Goal: Task Accomplishment & Management: Manage account settings

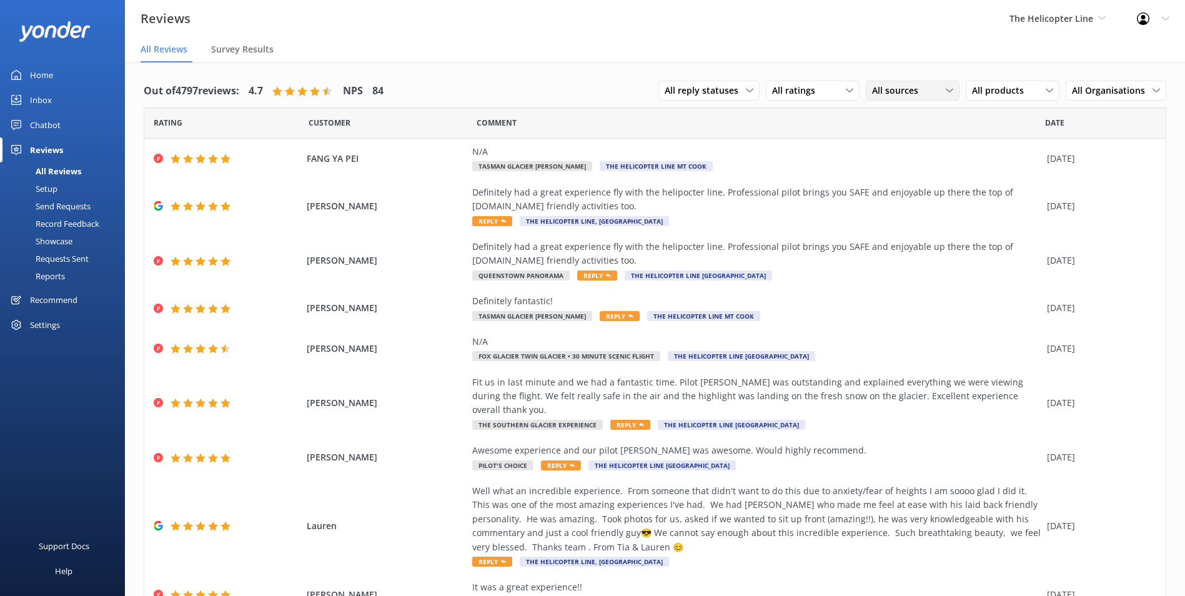
drag, startPoint x: 913, startPoint y: 87, endPoint x: 858, endPoint y: 96, distance: 55.8
click at [911, 88] on span "All sources" at bounding box center [899, 91] width 54 height 14
click at [848, 97] on div "All ratings All ratings Promoters Passives Detractors" at bounding box center [813, 91] width 94 height 20
click at [837, 137] on link "Promoters" at bounding box center [822, 141] width 111 height 25
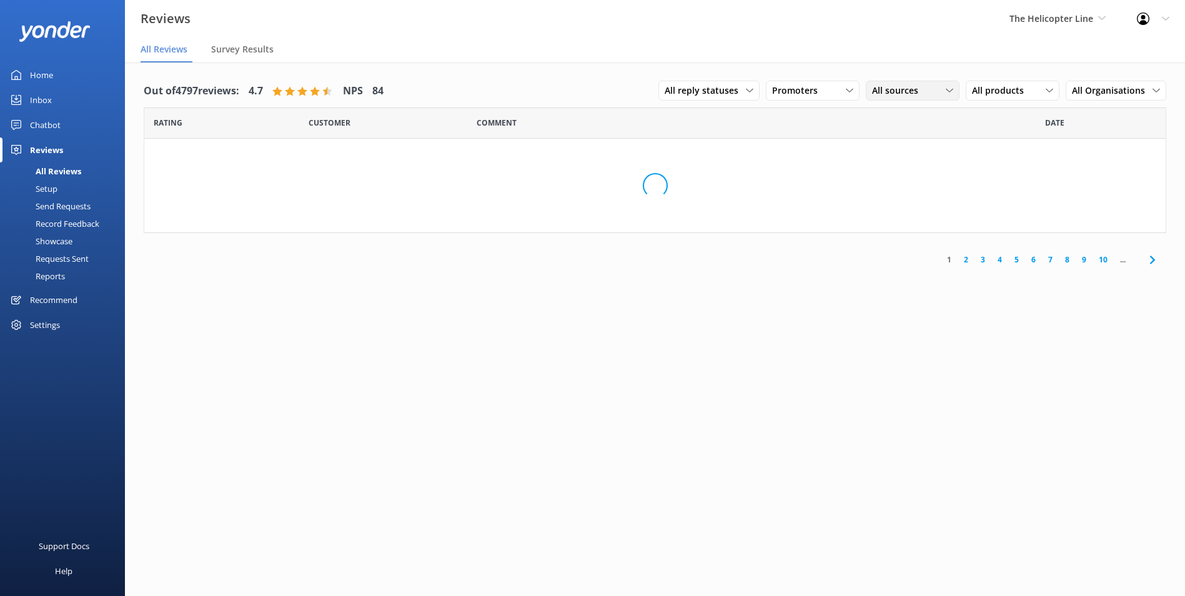
click at [892, 90] on span "All sources" at bounding box center [899, 91] width 54 height 14
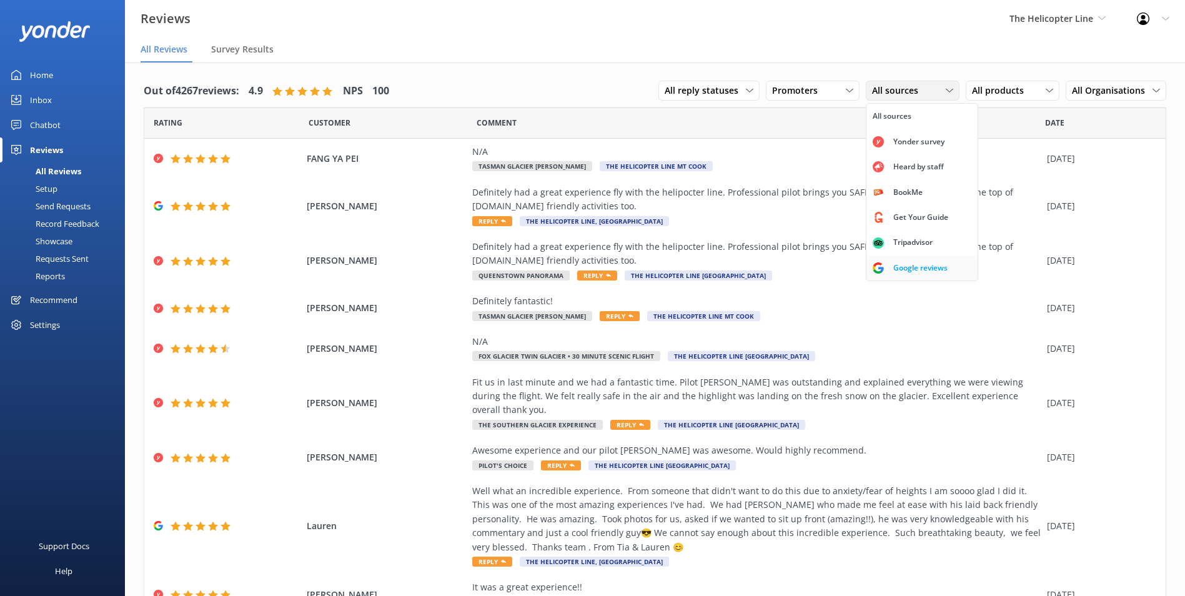
click at [894, 272] on div "Google reviews" at bounding box center [920, 268] width 73 height 12
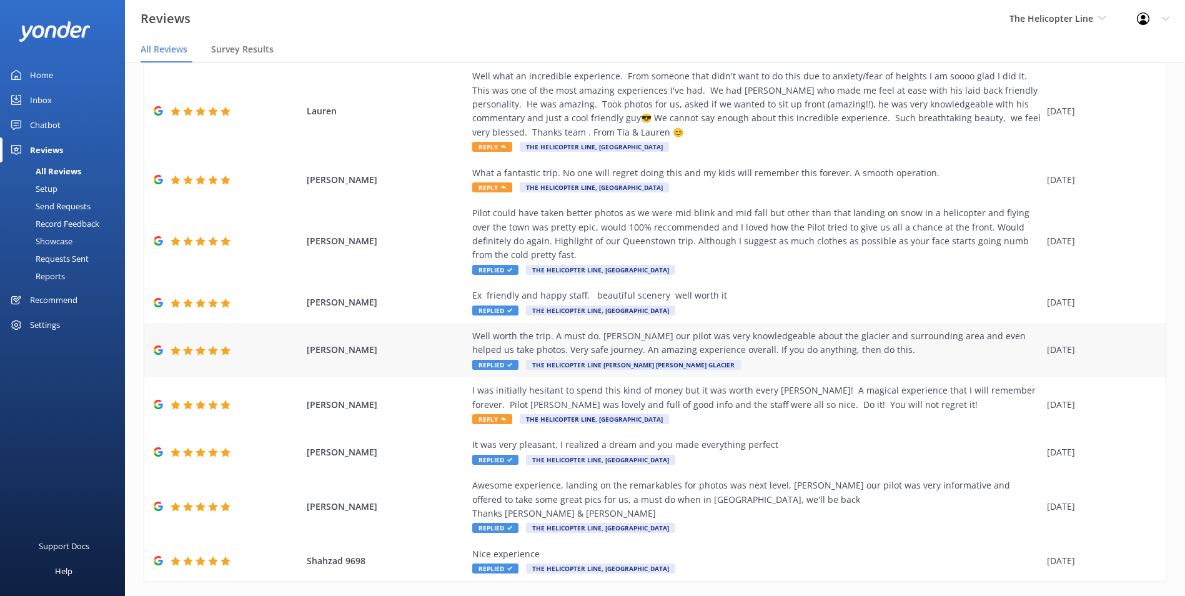
scroll to position [157, 0]
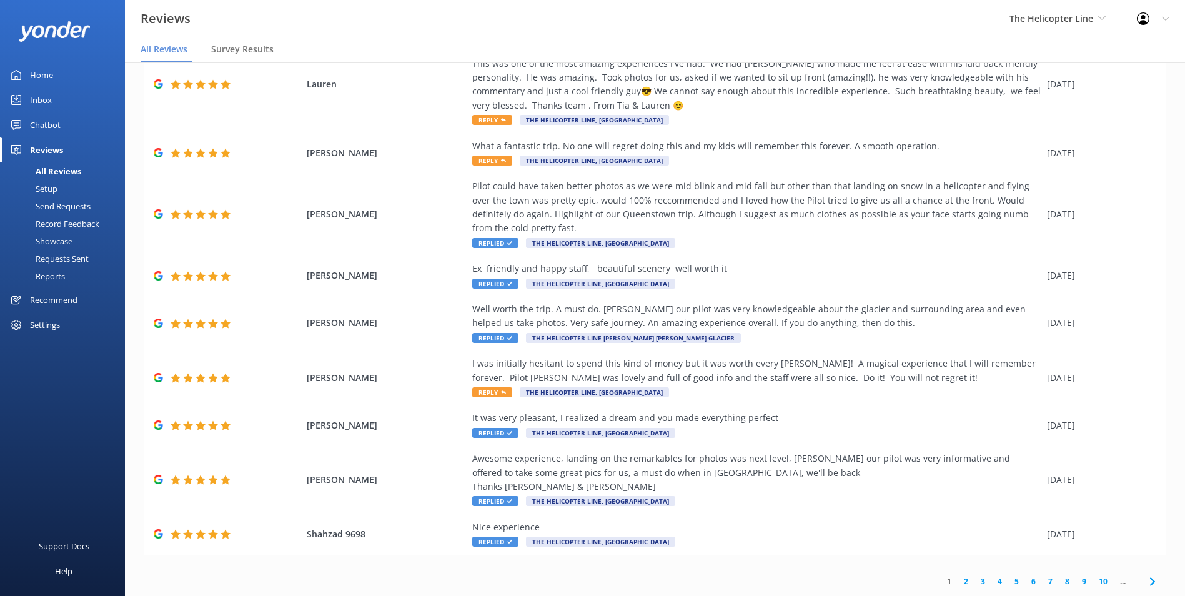
click at [958, 582] on link "2" at bounding box center [966, 582] width 17 height 12
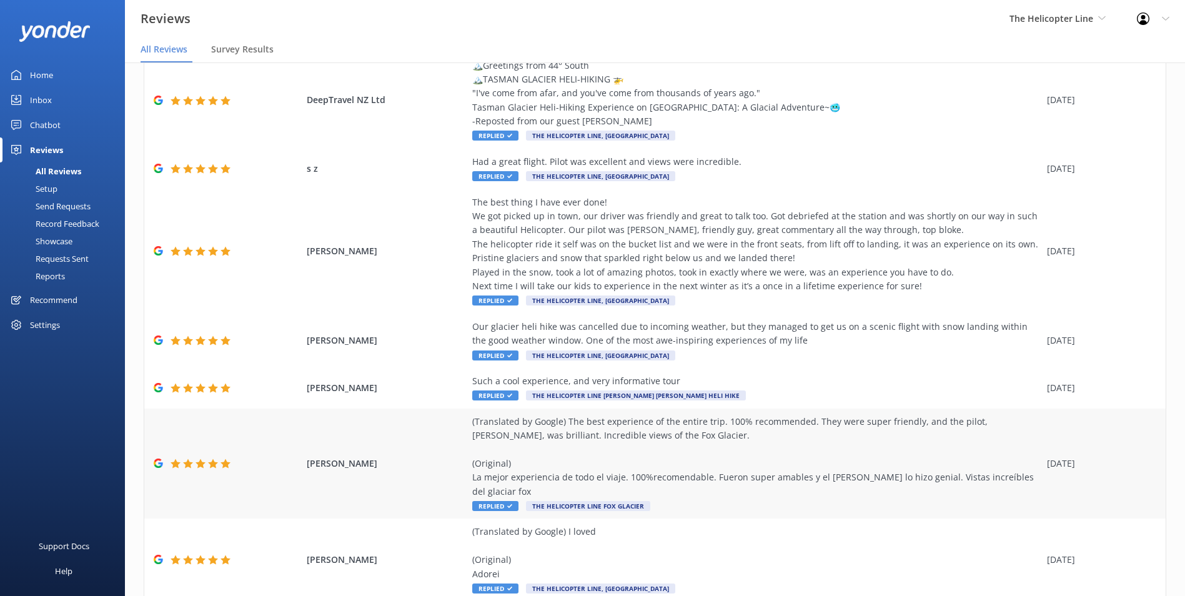
scroll to position [296, 0]
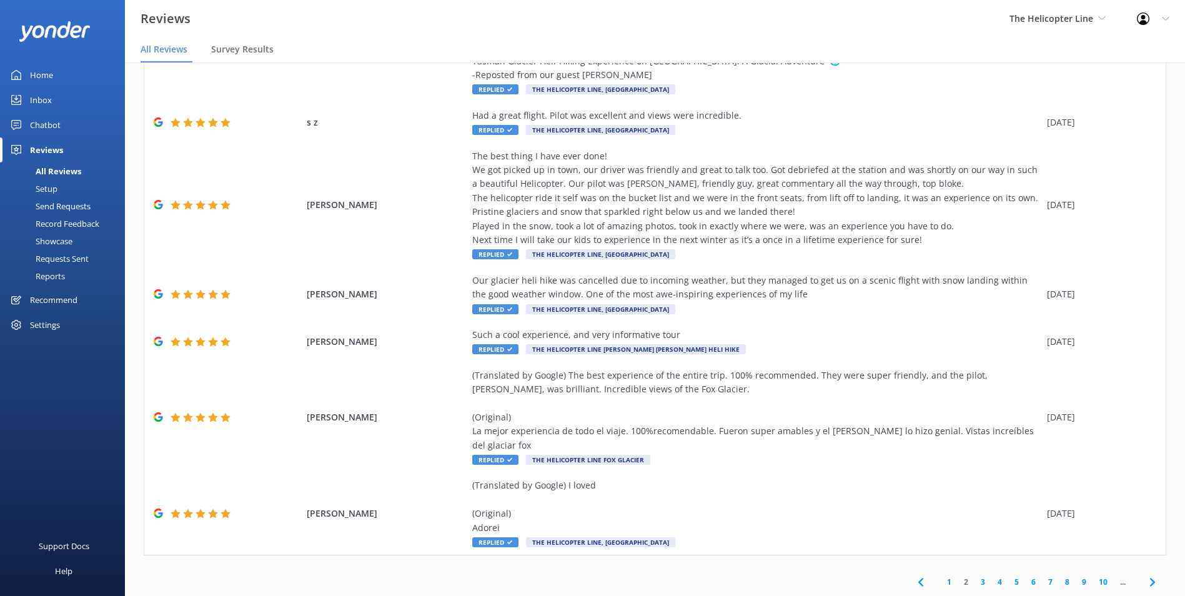
click at [975, 579] on link "3" at bounding box center [983, 582] width 17 height 12
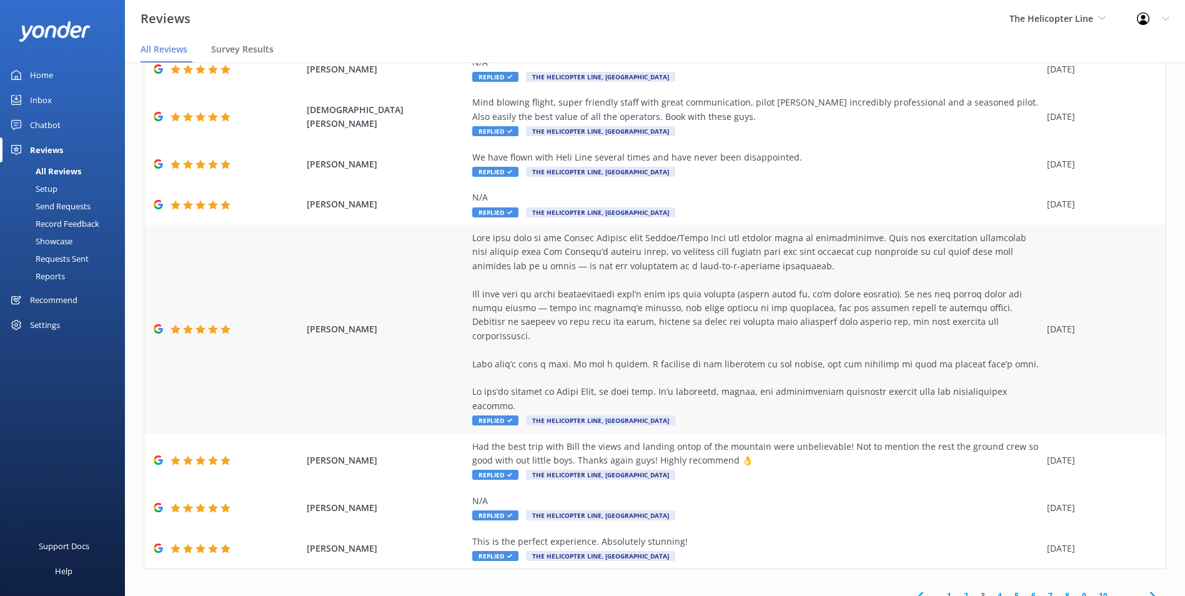
scroll to position [108, 0]
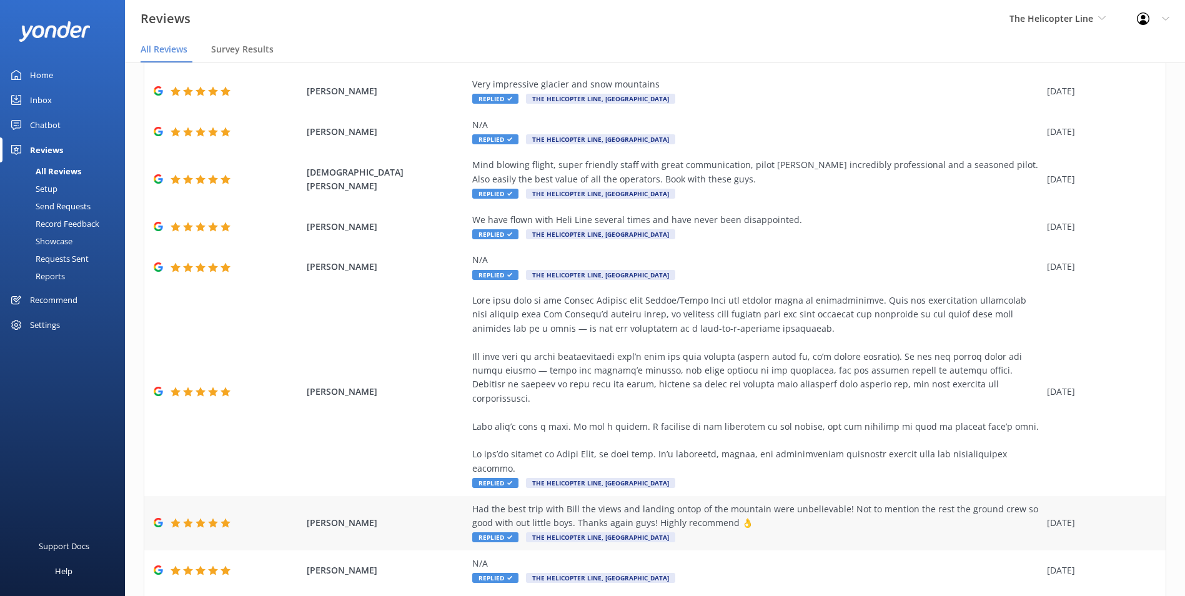
click at [769, 502] on div "Had the best trip with Bill the views and landing ontop of the mountain were un…" at bounding box center [756, 516] width 569 height 28
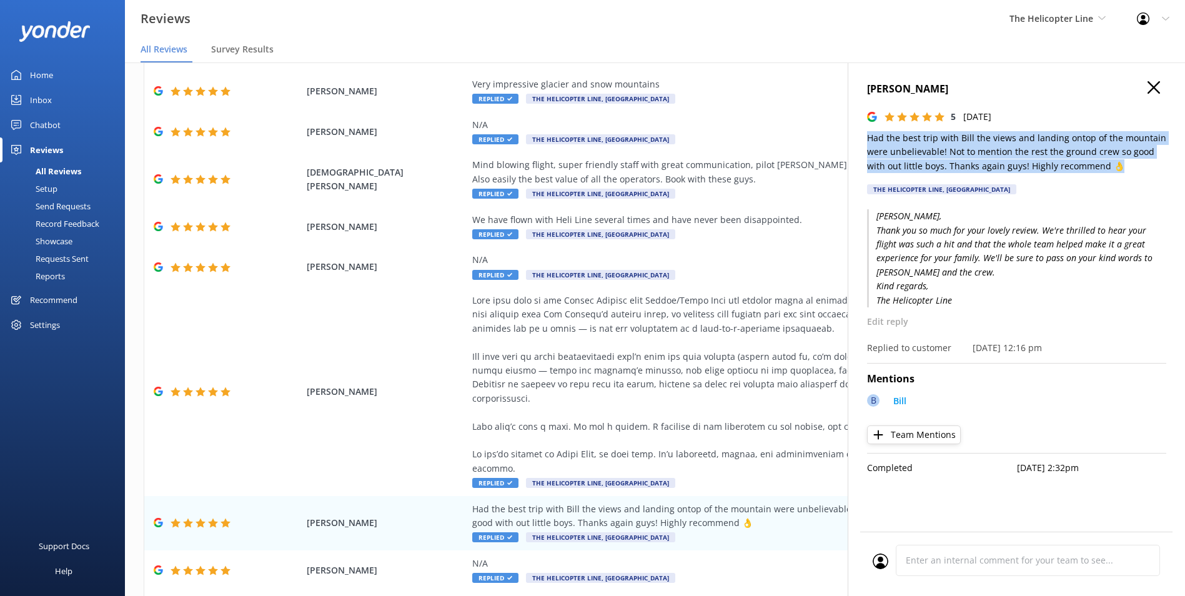
drag, startPoint x: 1105, startPoint y: 162, endPoint x: 866, endPoint y: 139, distance: 241.1
click at [866, 139] on div "[PERSON_NAME] 5 [DATE] Had the best trip with [PERSON_NAME] the views and landi…" at bounding box center [1016, 360] width 337 height 596
copy p "Had the best trip with Bill the views and landing ontop of the mountain were un…"
